Goal: Transaction & Acquisition: Download file/media

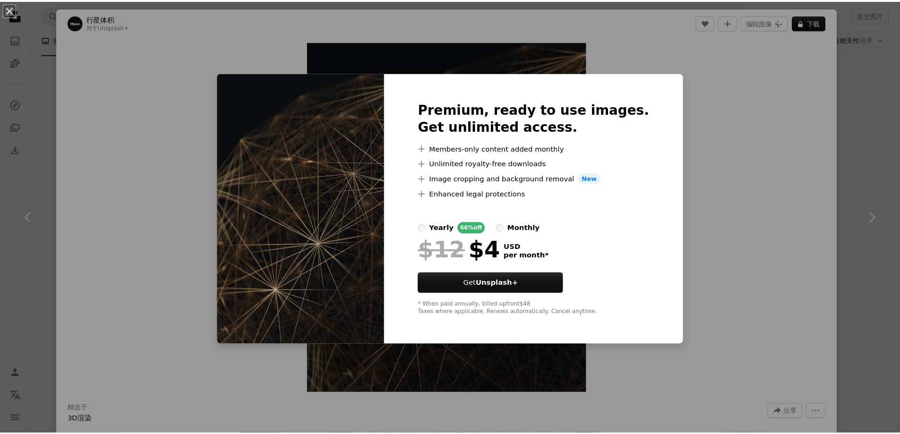
scroll to position [1840, 0]
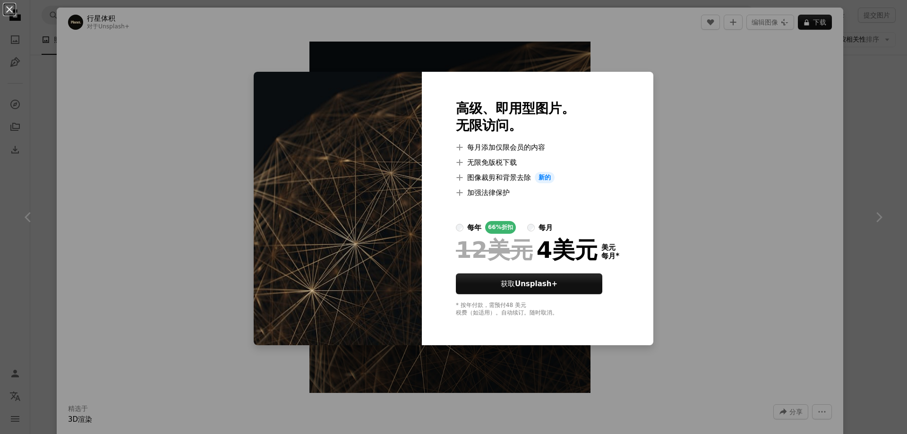
click at [757, 67] on div "An X shape 高级、即用型图片。 无限访问。 A plus sign 每月添加仅限会员的内容 A plus sign 无限免版税下载 A plus s…" at bounding box center [453, 217] width 907 height 434
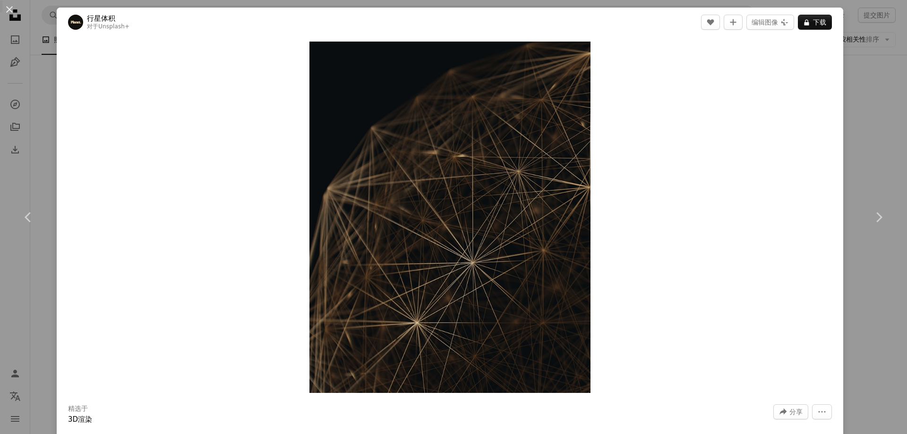
click at [861, 49] on div "An X shape Chevron left Chevron right 行星体积 对于 Unsplash+ A heart A plus sign 编辑图…" at bounding box center [453, 217] width 907 height 434
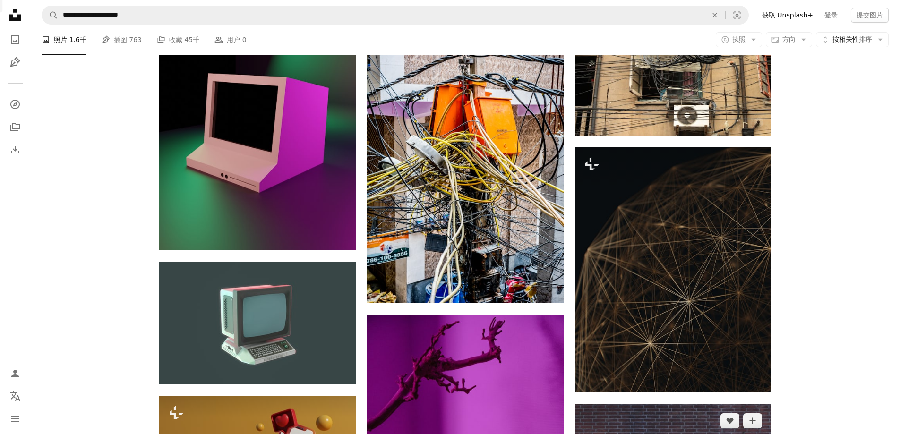
scroll to position [2217, 0]
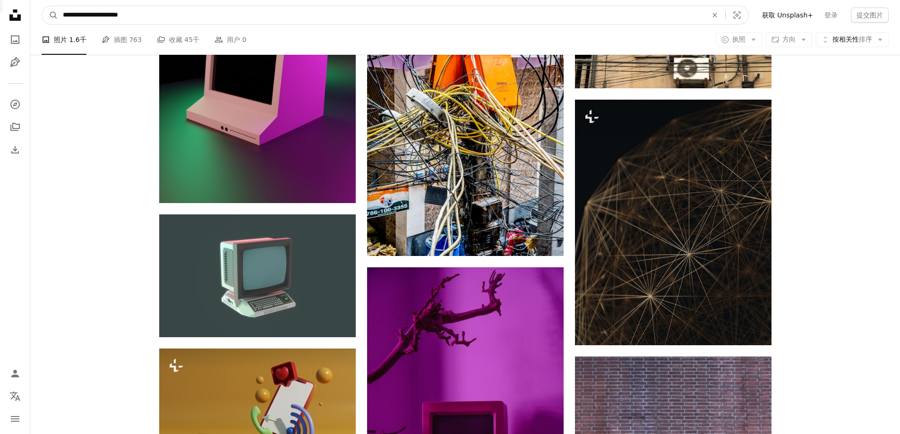
drag, startPoint x: 128, startPoint y: 11, endPoint x: 35, endPoint y: 11, distance: 92.6
click at [35, 11] on nav "**********" at bounding box center [464, 15] width 869 height 30
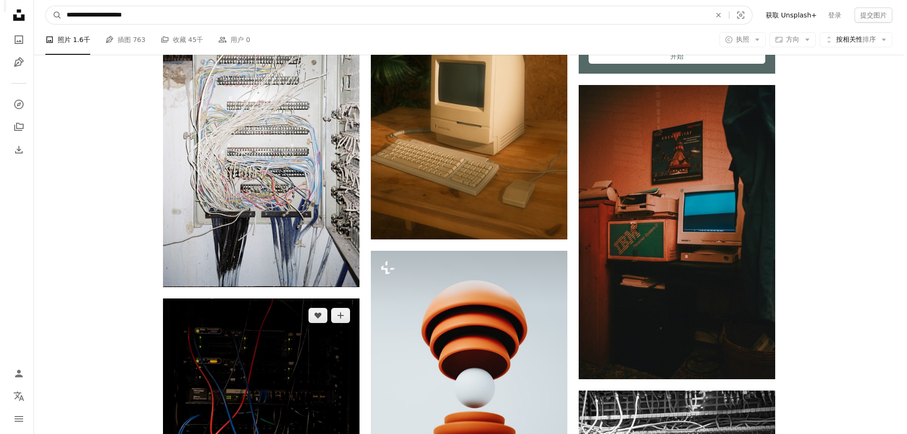
scroll to position [3823, 0]
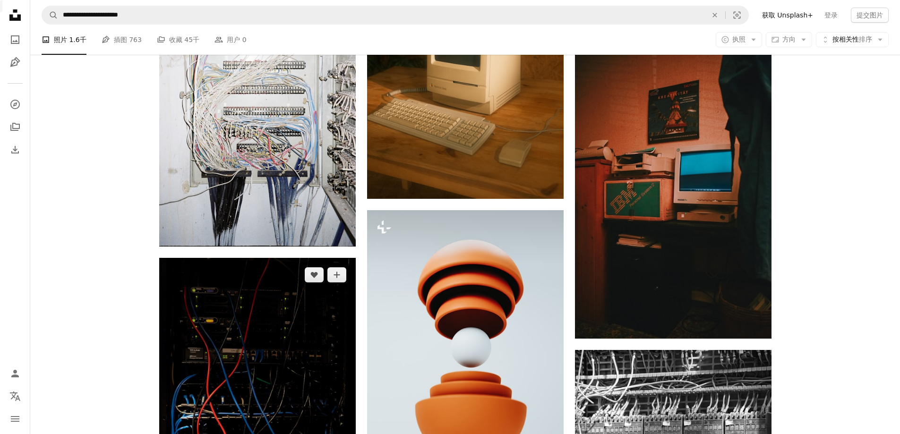
click at [287, 258] on img at bounding box center [257, 440] width 196 height 365
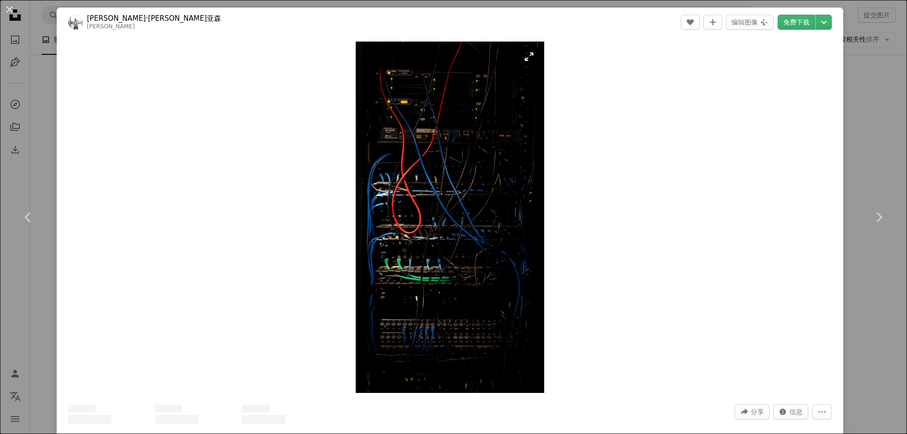
click at [466, 170] on img "放大此图像" at bounding box center [450, 217] width 189 height 351
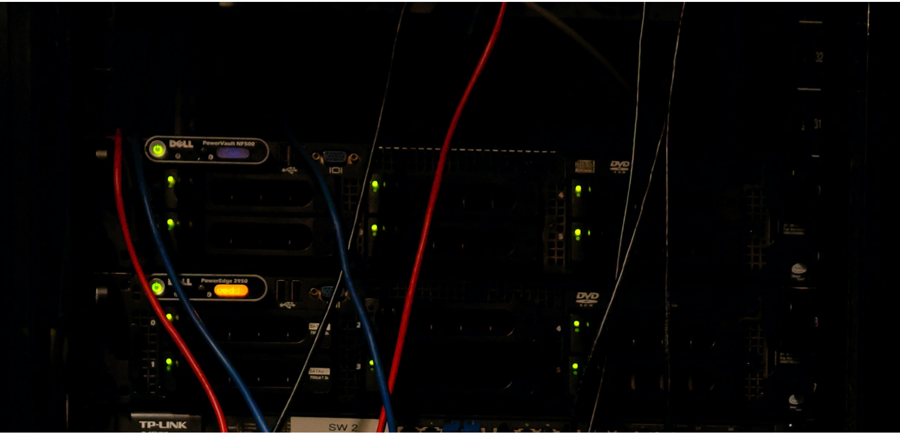
scroll to position [614, 0]
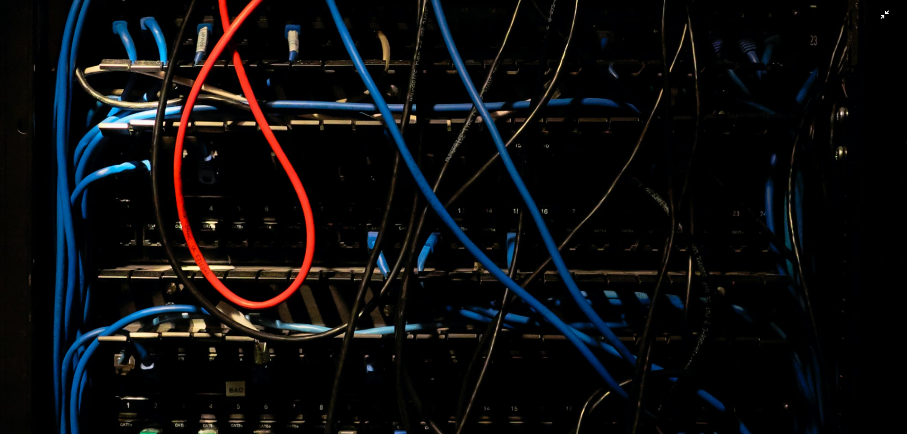
click at [879, 19] on img "Zoom out on this image" at bounding box center [454, 230] width 908 height 1689
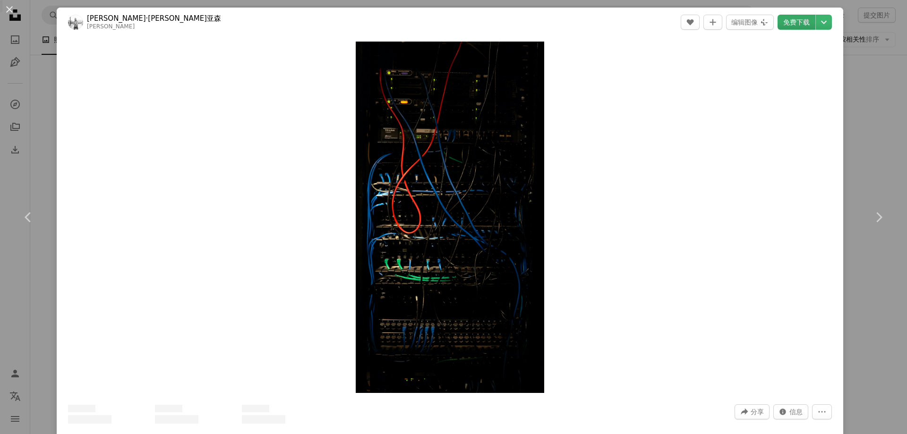
click at [803, 22] on link "免费下载" at bounding box center [796, 22] width 38 height 15
click at [818, 23] on icon "Chevron down" at bounding box center [823, 22] width 15 height 11
click at [784, 110] on link "原始尺寸 ( 2502 x 4654 )" at bounding box center [779, 104] width 83 height 17
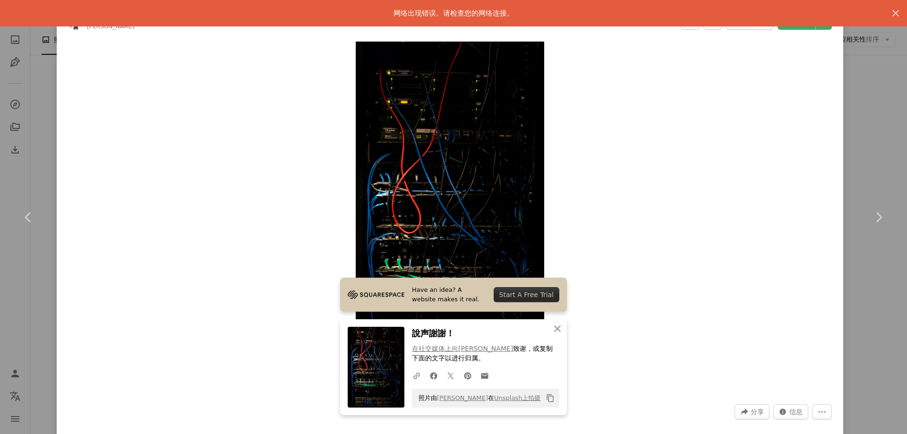
click at [815, 95] on div "Zoom in" at bounding box center [450, 217] width 786 height 361
click at [861, 145] on div "An X shape Chevron left Chevron right [PERSON_NAME]·[PERSON_NAME]亚森 赫基利亚 A hear…" at bounding box center [453, 217] width 907 height 434
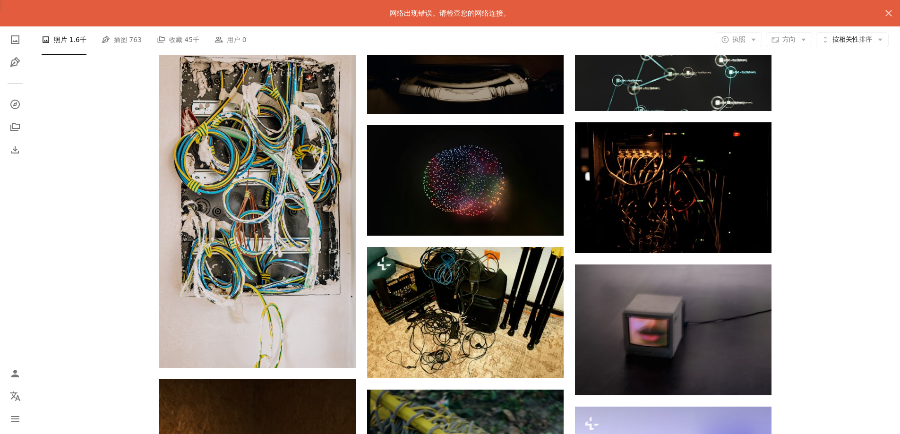
scroll to position [4956, 0]
